Goal: Check status

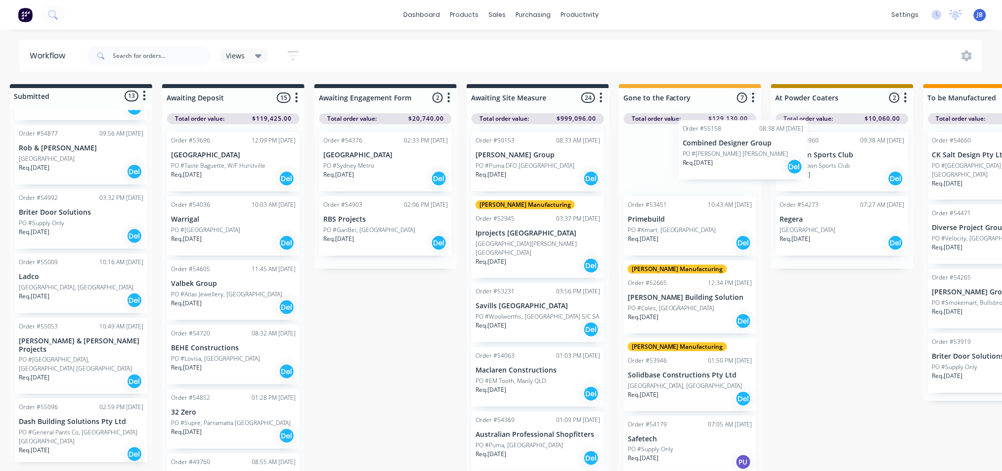
scroll to position [0, 14]
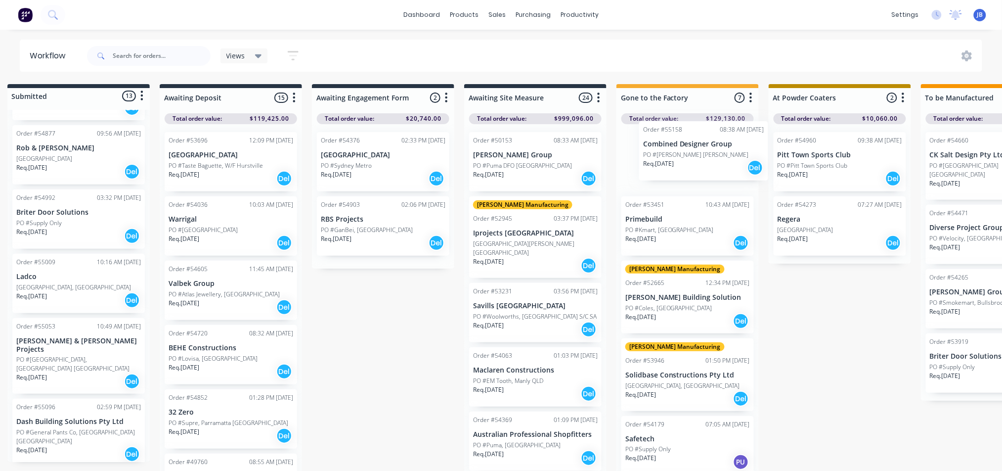
drag, startPoint x: 95, startPoint y: 166, endPoint x: 716, endPoint y: 158, distance: 621.1
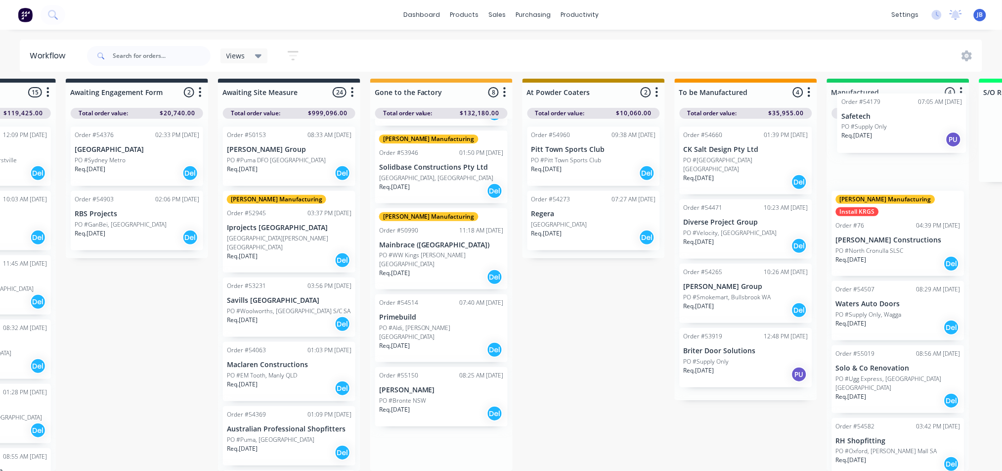
scroll to position [15, 355]
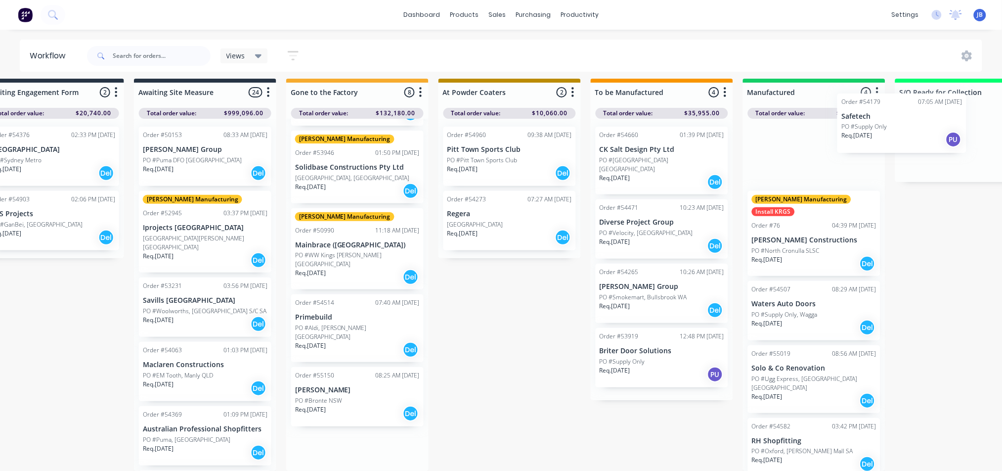
drag, startPoint x: 679, startPoint y: 234, endPoint x: 883, endPoint y: 133, distance: 227.8
click at [895, 130] on div "Submitted 12 Status colour #273444 hex #273444 Save Cancel Summaries Total orde…" at bounding box center [758, 275] width 2223 height 392
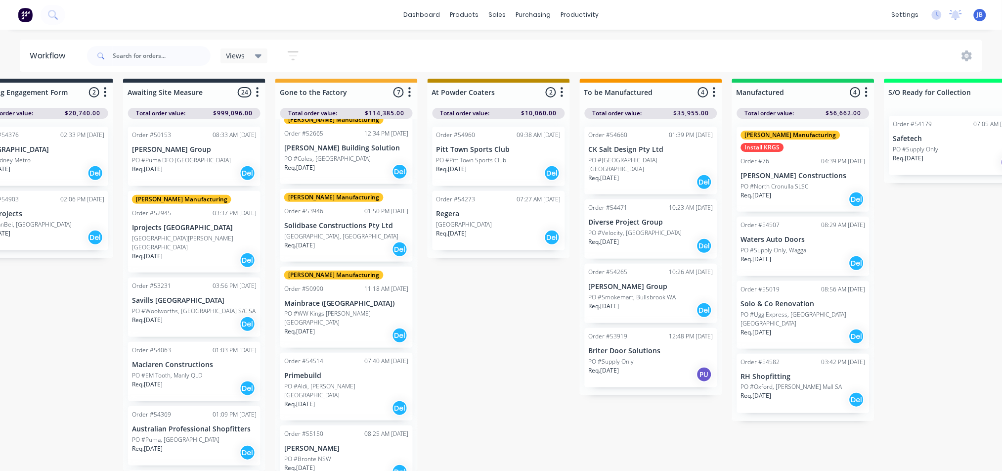
scroll to position [138, 0]
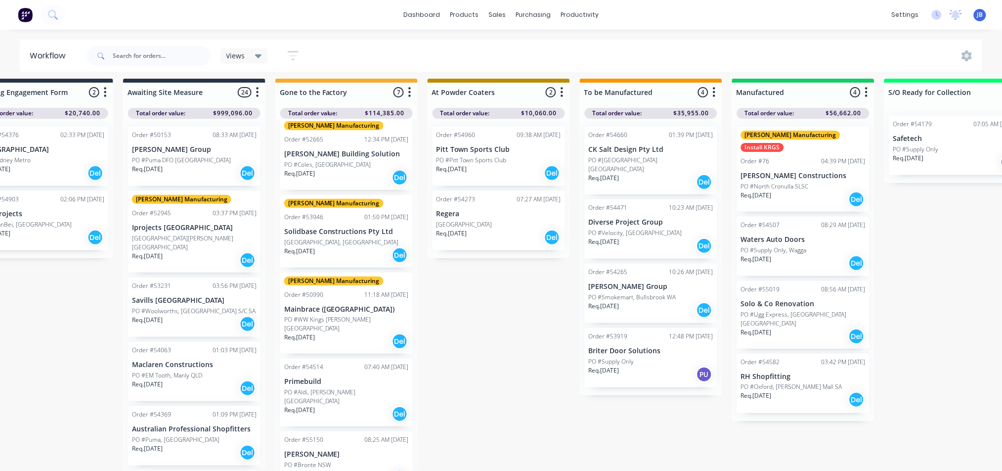
click at [930, 134] on p "Safetech" at bounding box center [955, 138] width 125 height 8
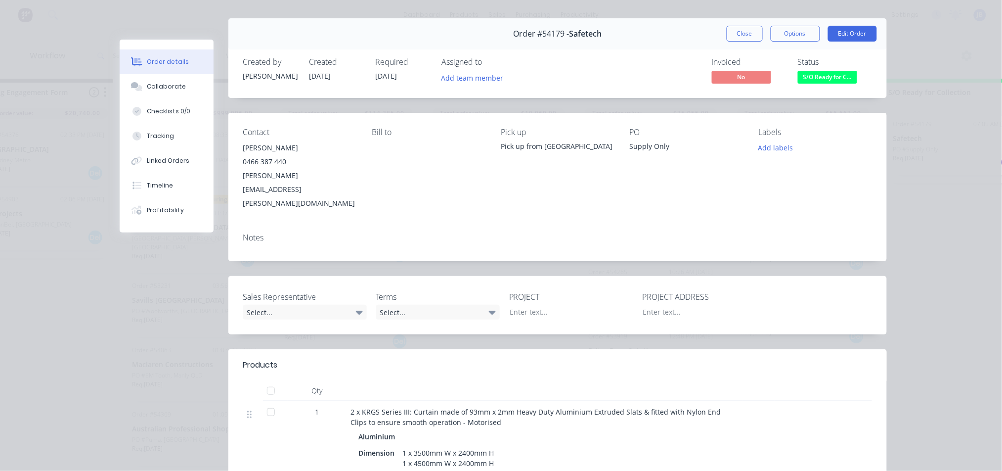
scroll to position [0, 0]
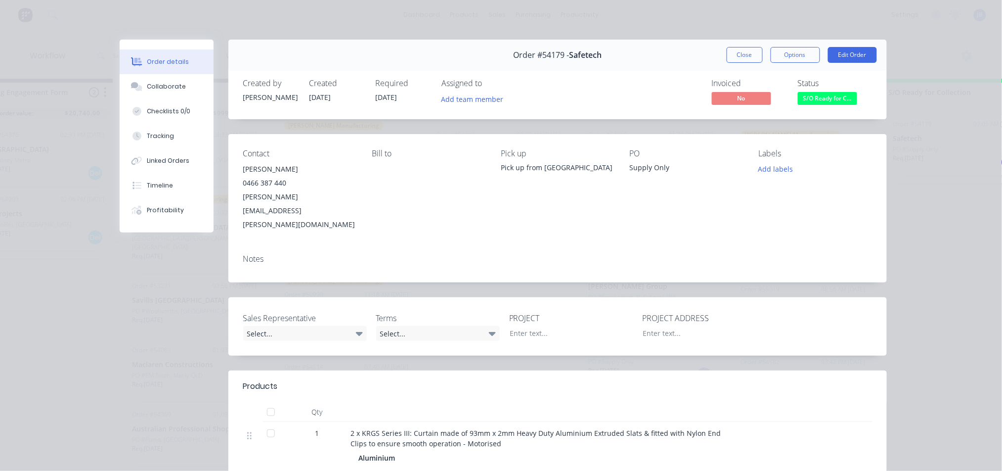
click at [826, 94] on span "S/O Ready for C..." at bounding box center [827, 98] width 59 height 12
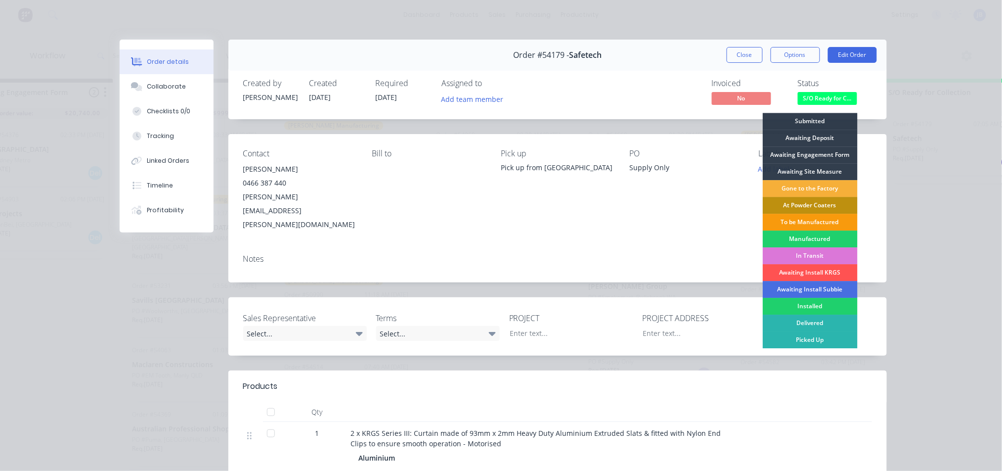
click at [923, 126] on div "Order details Collaborate Checklists 0/0 Tracking Linked Orders Timeline Profit…" at bounding box center [501, 235] width 1002 height 471
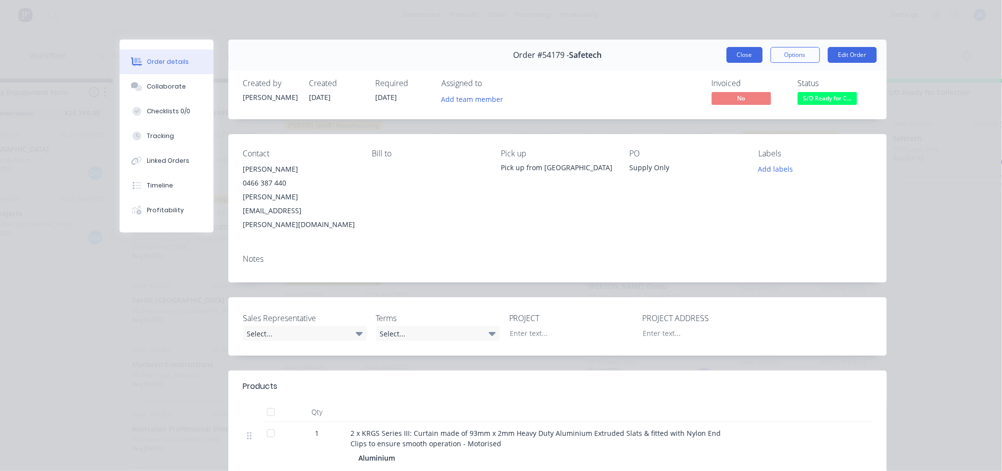
click at [745, 54] on button "Close" at bounding box center [745, 55] width 36 height 16
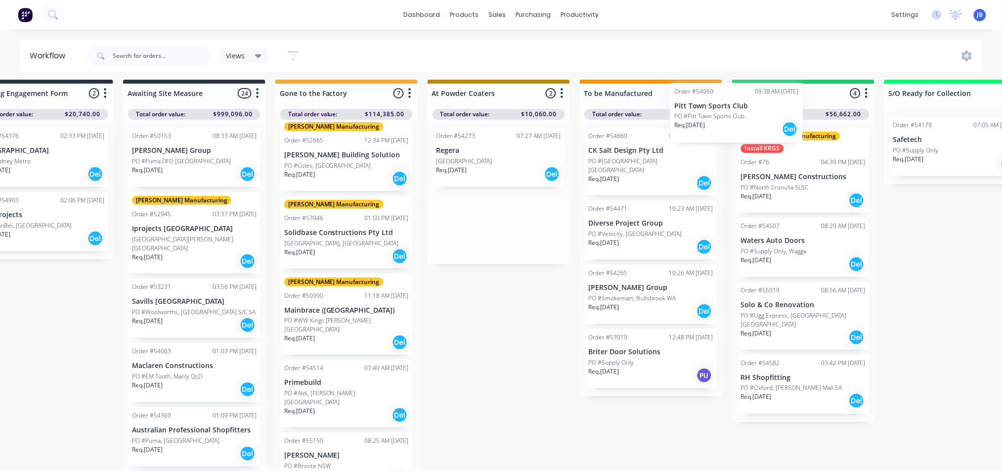
scroll to position [1, 355]
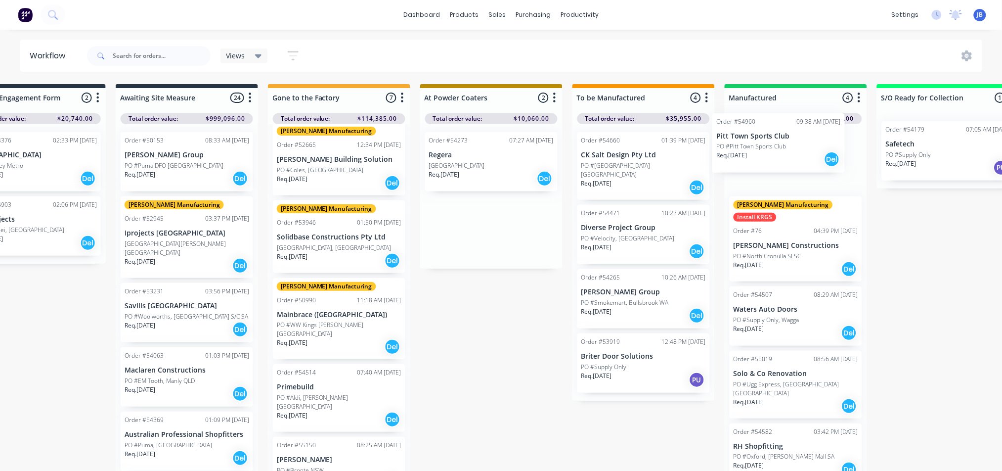
drag, startPoint x: 497, startPoint y: 147, endPoint x: 781, endPoint y: 143, distance: 284.3
click at [781, 143] on div "Submitted 12 Status colour #273444 hex #273444 Save Cancel Summaries Total orde…" at bounding box center [741, 280] width 2223 height 392
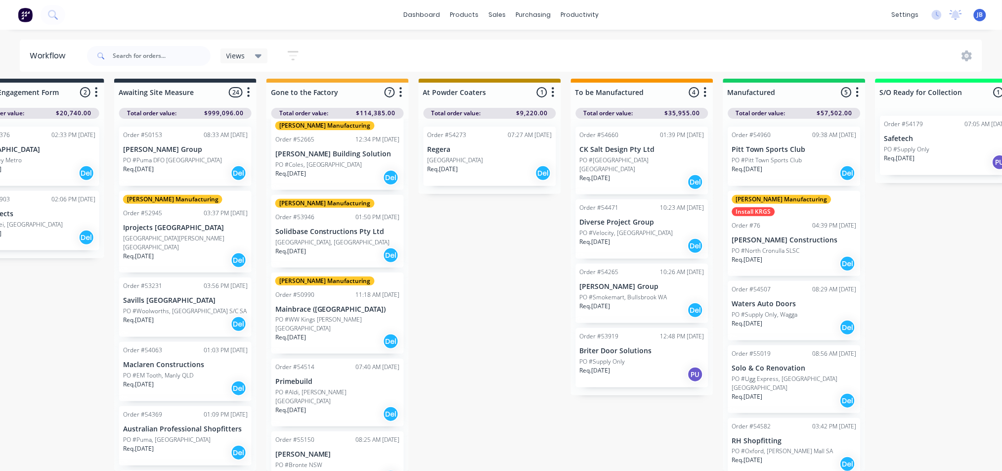
scroll to position [15, 364]
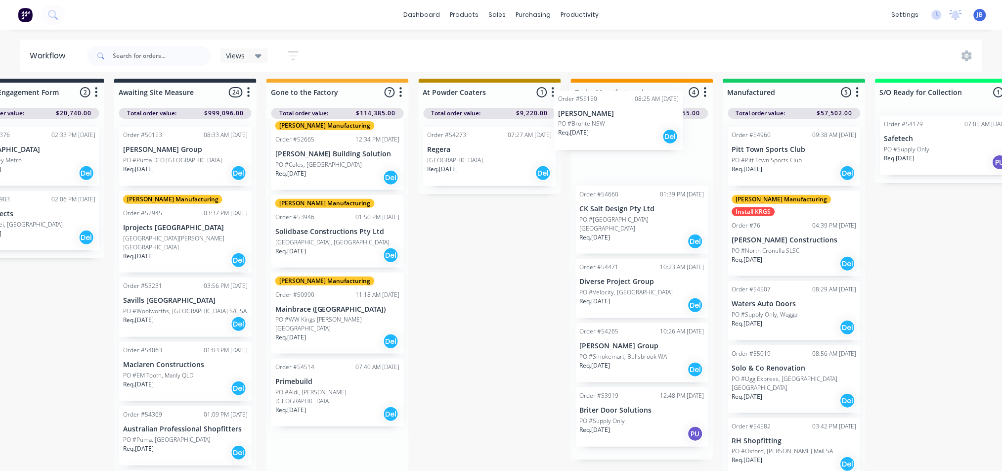
drag, startPoint x: 300, startPoint y: 440, endPoint x: 586, endPoint y: 124, distance: 426.7
click at [586, 124] on div "Submitted 12 Status colour #273444 hex #273444 Save Cancel Summaries Total orde…" at bounding box center [740, 275] width 2223 height 392
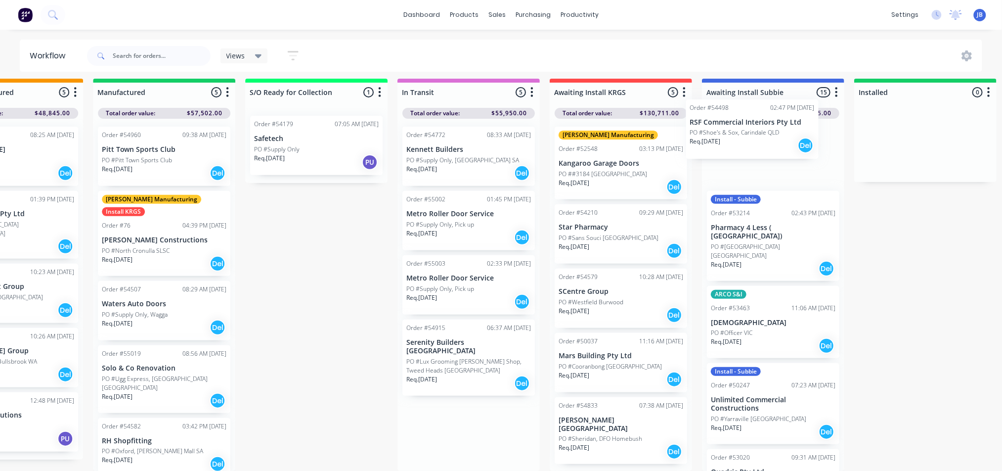
scroll to position [15, 995]
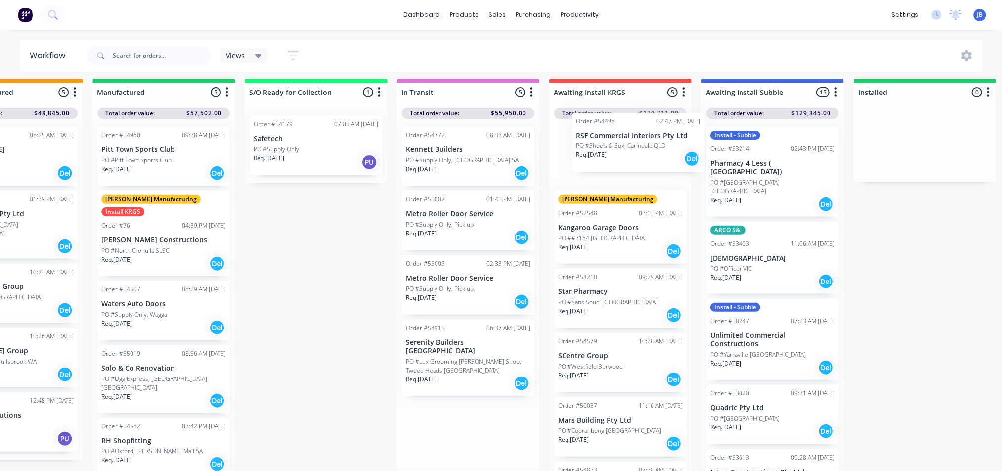
drag, startPoint x: 452, startPoint y: 138, endPoint x: 611, endPoint y: 134, distance: 158.8
click at [611, 134] on div "Submitted 12 Status colour #273444 hex #273444 Save Cancel Summaries Total orde…" at bounding box center [109, 275] width 2223 height 392
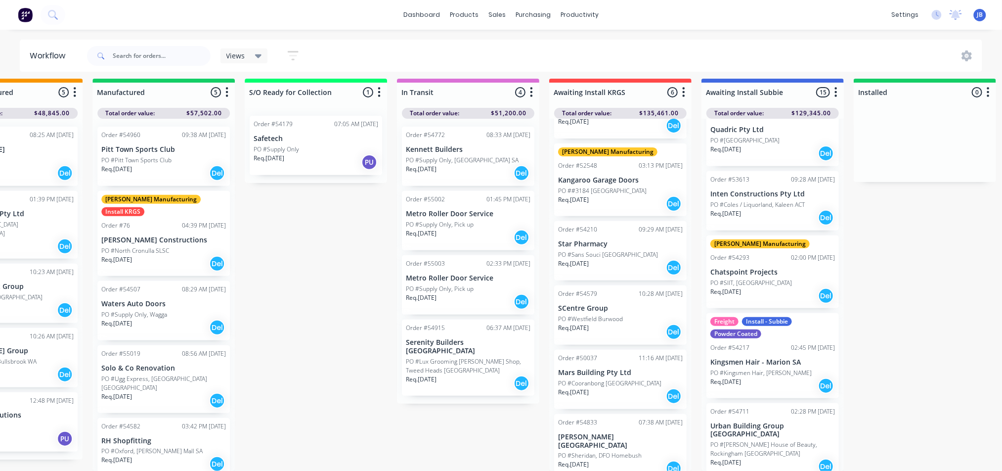
scroll to position [0, 0]
